Goal: Task Accomplishment & Management: Use online tool/utility

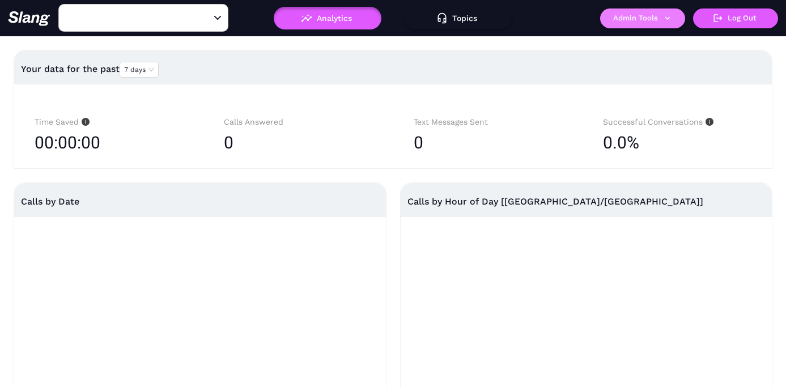
type input "[PERSON_NAME]'s"
click at [661, 19] on button "Admin Tools" at bounding box center [642, 18] width 85 height 20
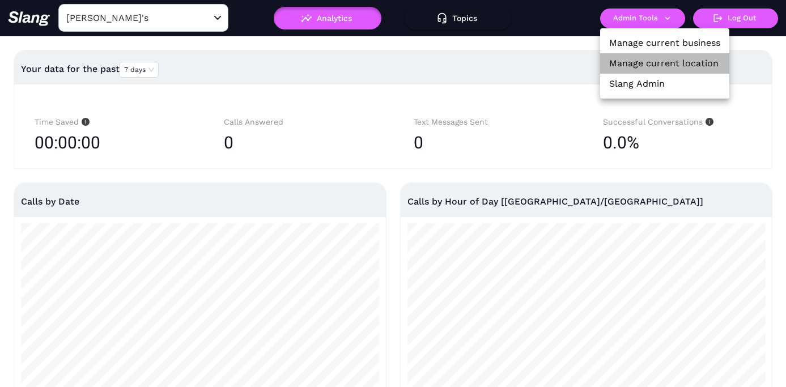
click at [646, 59] on link "Manage current location" at bounding box center [663, 64] width 109 height 14
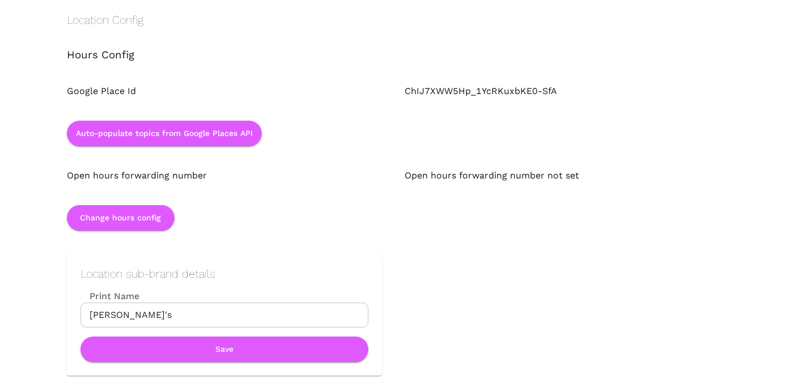
scroll to position [1012, 0]
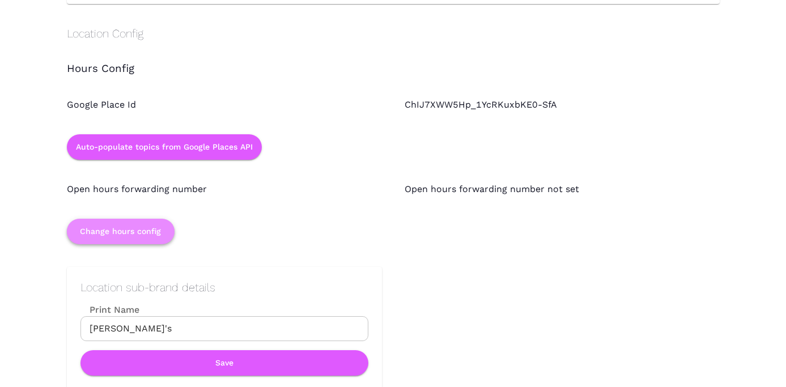
click at [131, 225] on button "Change hours config" at bounding box center [121, 231] width 108 height 25
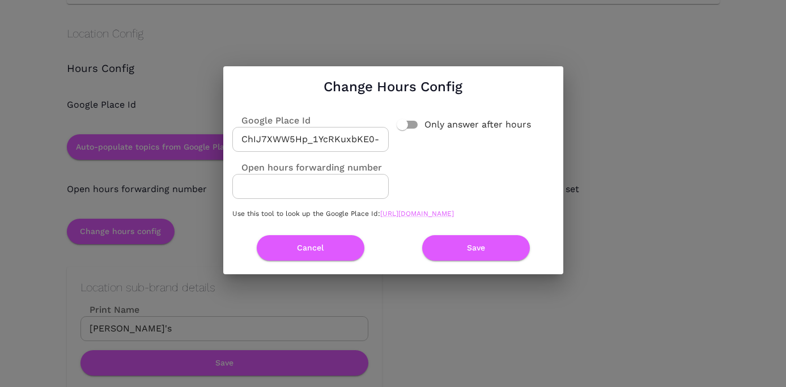
click at [344, 134] on input "ChIJ7XWW5Hp_1YcRKuxbKE0-SfA" at bounding box center [310, 139] width 156 height 25
